Goal: Task Accomplishment & Management: Use online tool/utility

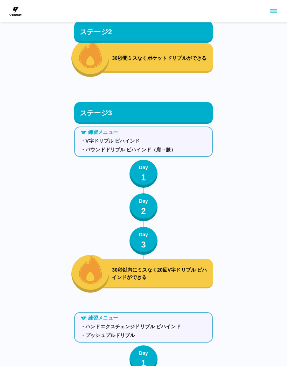
scroll to position [3794, 0]
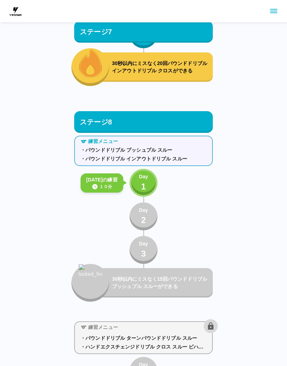
click at [145, 185] on p "1" at bounding box center [143, 187] width 5 height 13
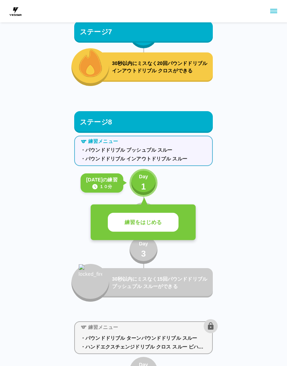
click at [153, 220] on p "練習をはじめる" at bounding box center [143, 223] width 37 height 8
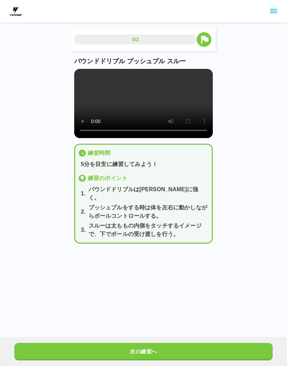
click at [171, 359] on button "次の練習へ" at bounding box center [143, 351] width 258 height 17
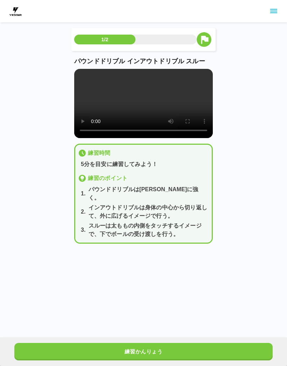
click at [197, 338] on div "練習かんりょう" at bounding box center [143, 352] width 287 height 29
click at [193, 339] on div "練習かんりょう" at bounding box center [143, 352] width 287 height 29
click at [187, 346] on button "練習かんりょう" at bounding box center [143, 351] width 258 height 17
click at [187, 346] on button "次の練習へ" at bounding box center [143, 351] width 258 height 17
click at [177, 350] on button "次の練習へ" at bounding box center [143, 351] width 258 height 17
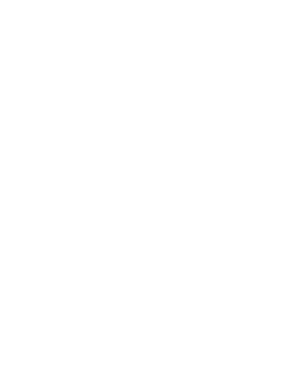
click at [149, 3] on html at bounding box center [143, 1] width 287 height 3
